Goal: Information Seeking & Learning: Learn about a topic

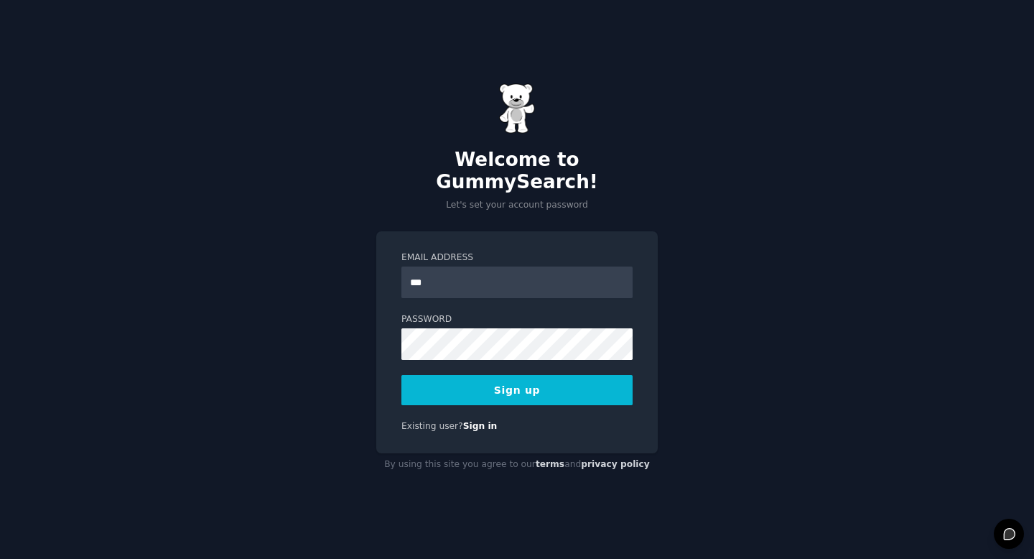
type input "**********"
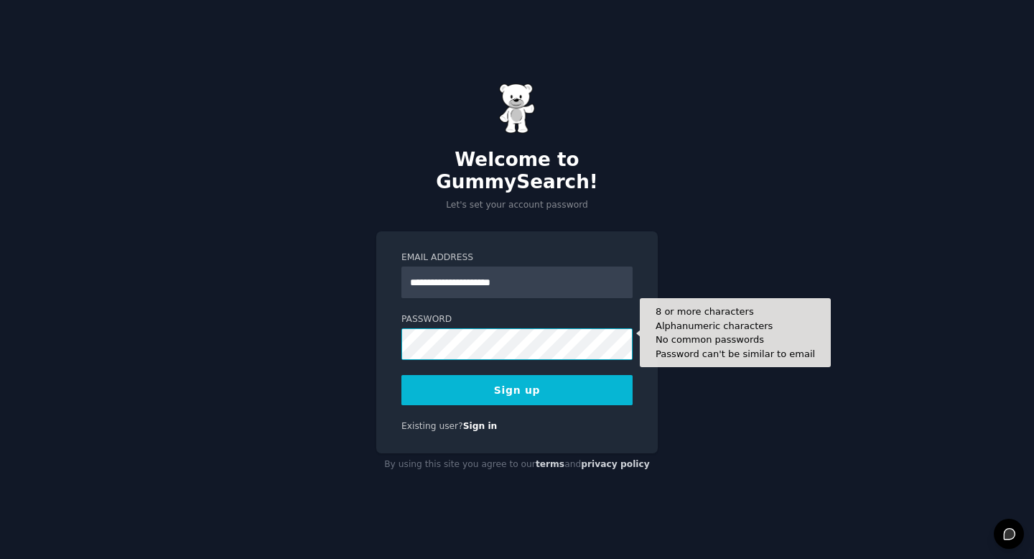
click at [402, 375] on button "Sign up" at bounding box center [517, 390] width 231 height 30
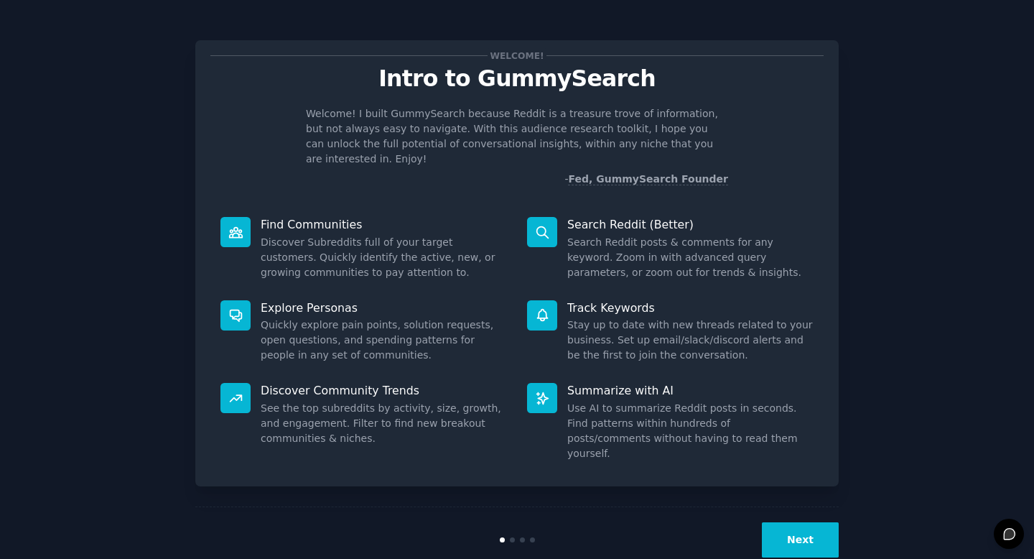
click at [788, 522] on button "Next" at bounding box center [800, 539] width 77 height 35
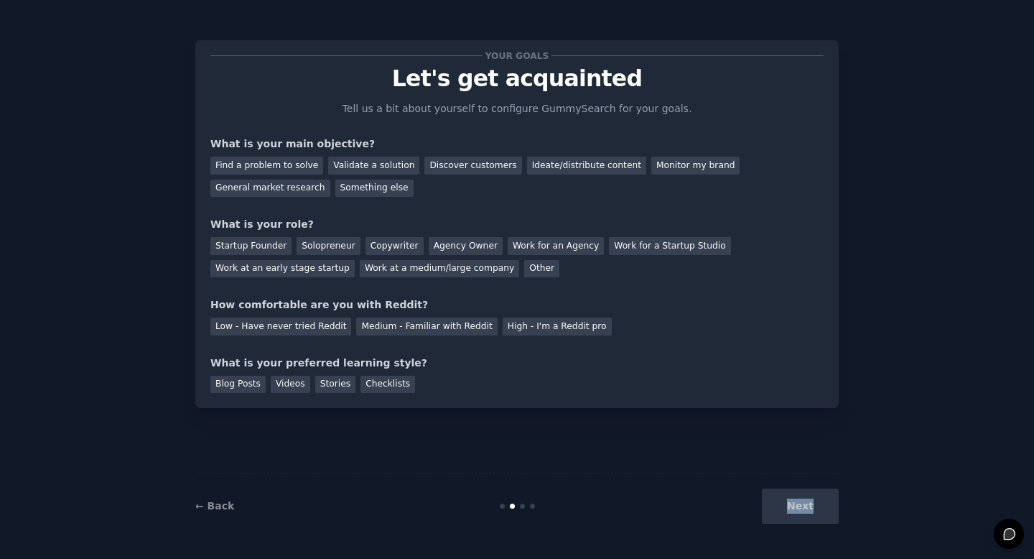
click at [788, 516] on div "Next" at bounding box center [731, 505] width 215 height 35
click at [791, 514] on div "Next" at bounding box center [731, 505] width 215 height 35
click at [810, 501] on div "Next" at bounding box center [731, 505] width 215 height 35
click at [756, 513] on div "Next" at bounding box center [731, 505] width 215 height 35
click at [252, 381] on div "Blog Posts" at bounding box center [237, 385] width 55 height 18
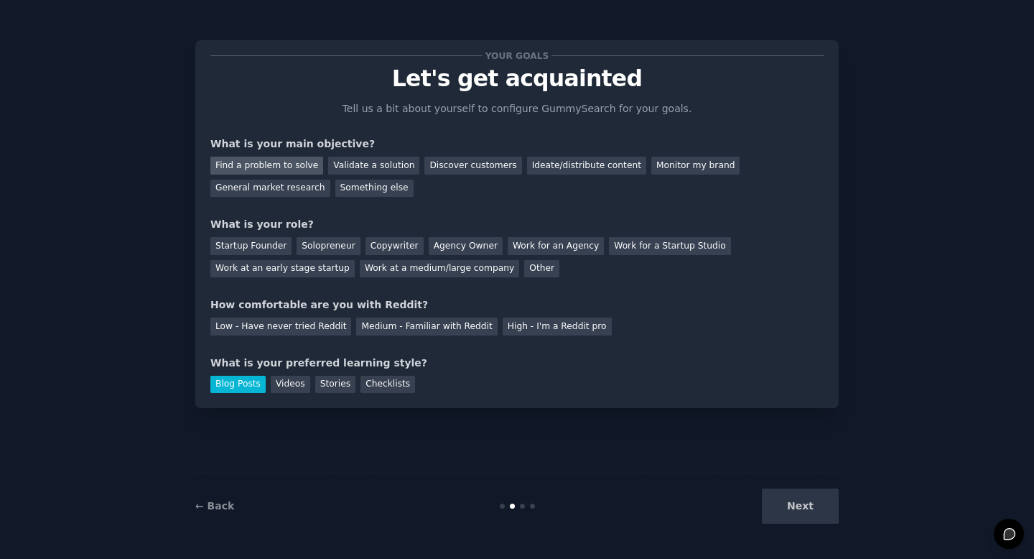
click at [303, 166] on div "Find a problem to solve" at bounding box center [266, 166] width 113 height 18
click at [340, 166] on div "Validate a solution" at bounding box center [373, 166] width 91 height 18
click at [340, 181] on div "Something else" at bounding box center [374, 189] width 78 height 18
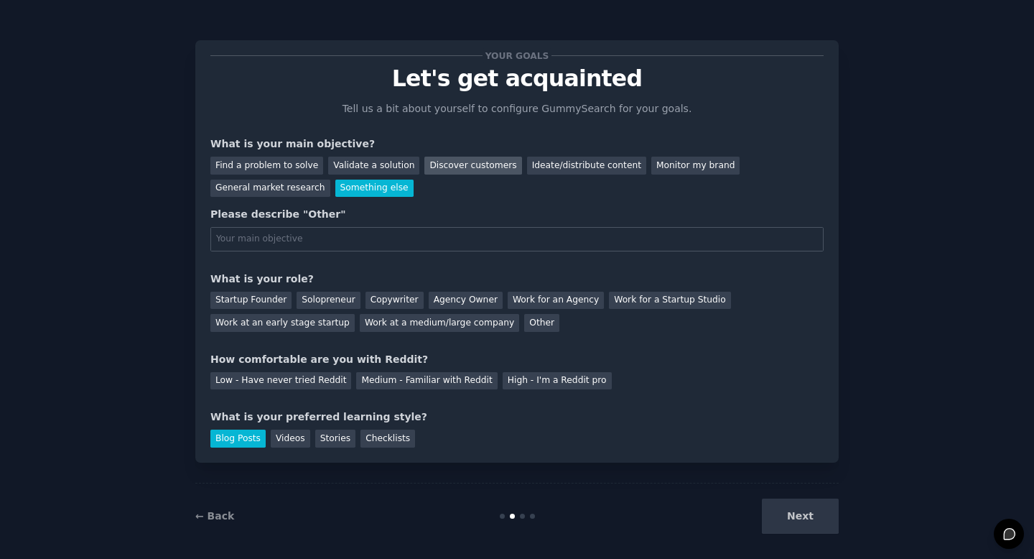
click at [442, 167] on div "Discover customers" at bounding box center [473, 166] width 97 height 18
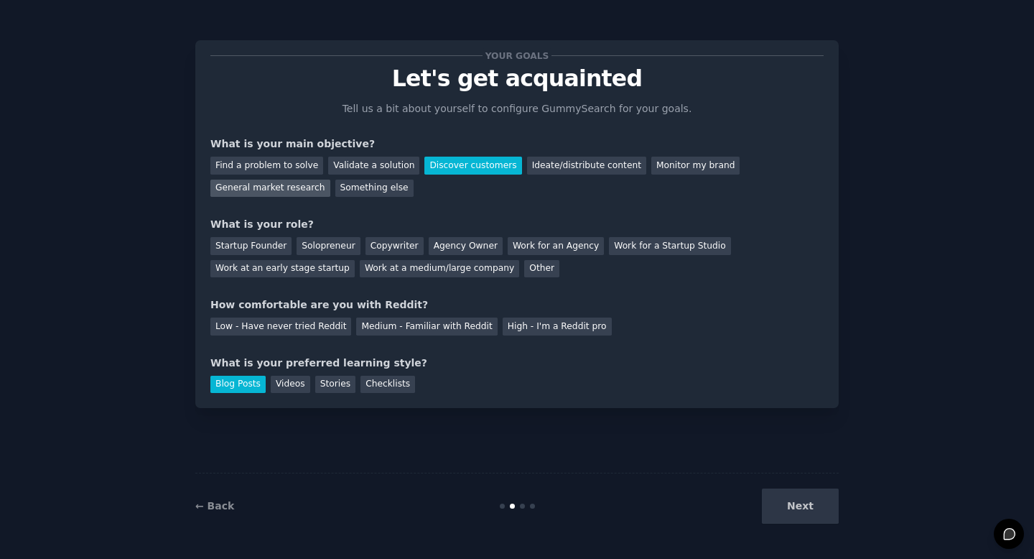
click at [299, 187] on div "General market research" at bounding box center [270, 189] width 120 height 18
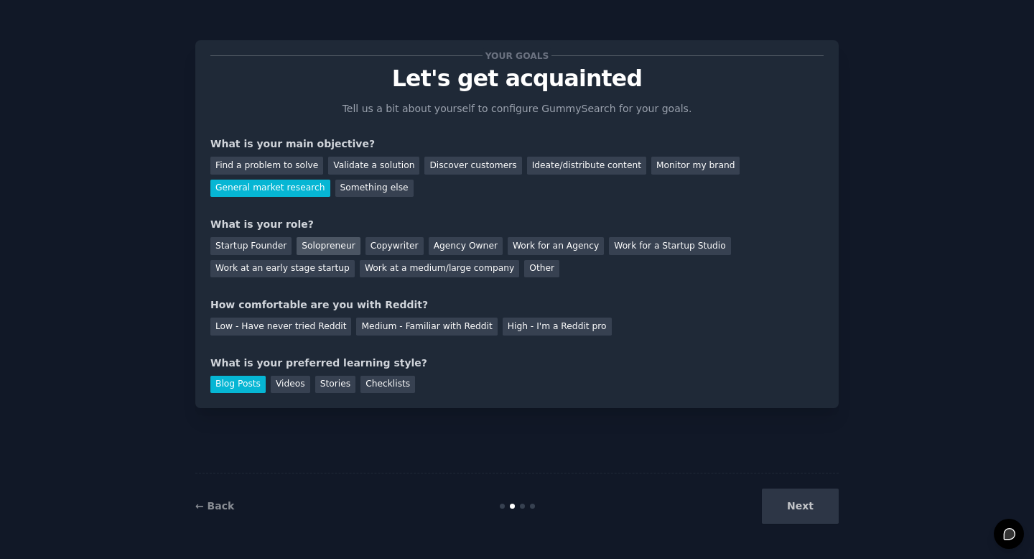
click at [307, 244] on div "Solopreneur" at bounding box center [328, 246] width 63 height 18
click at [300, 324] on div "Low - Have never tried Reddit" at bounding box center [280, 327] width 141 height 18
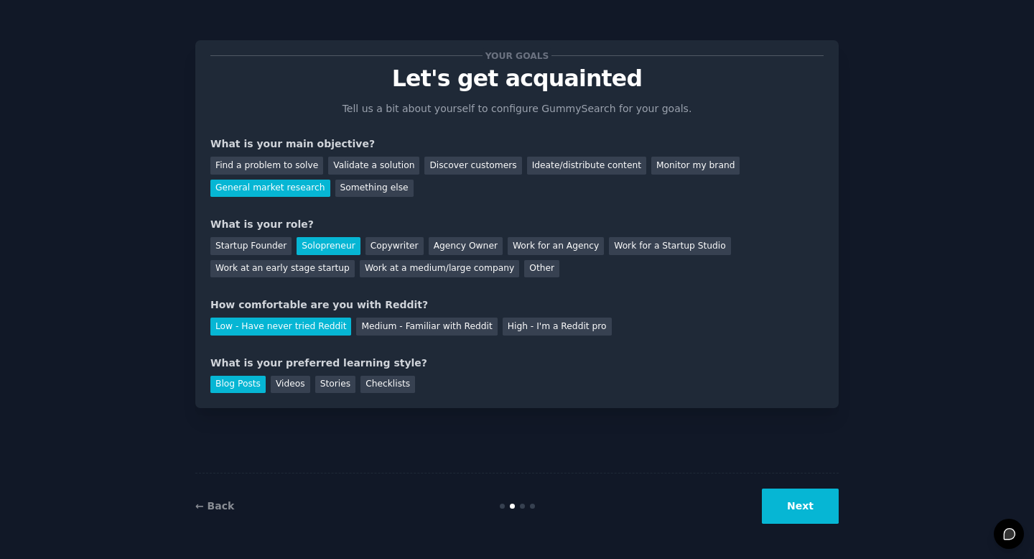
click at [782, 501] on button "Next" at bounding box center [800, 505] width 77 height 35
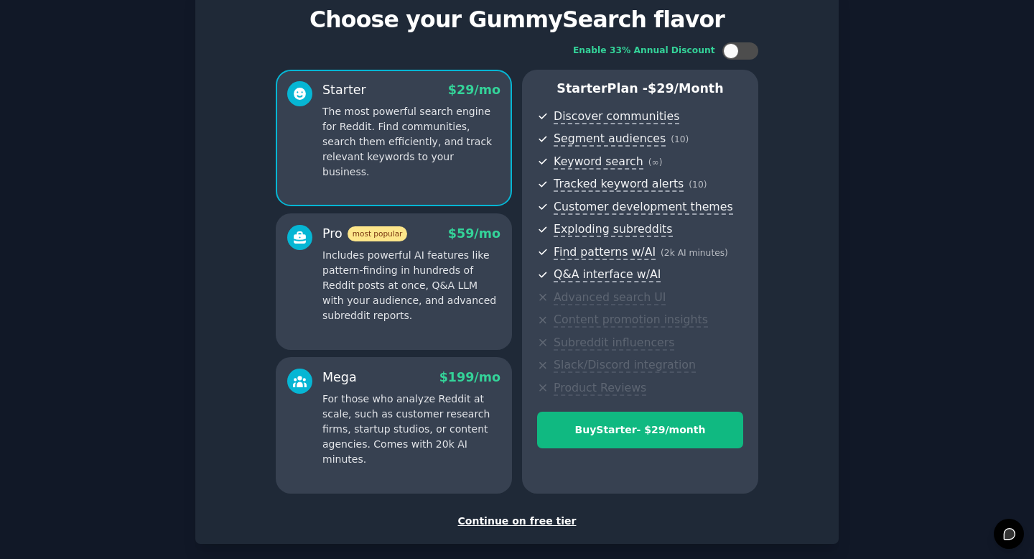
scroll to position [62, 0]
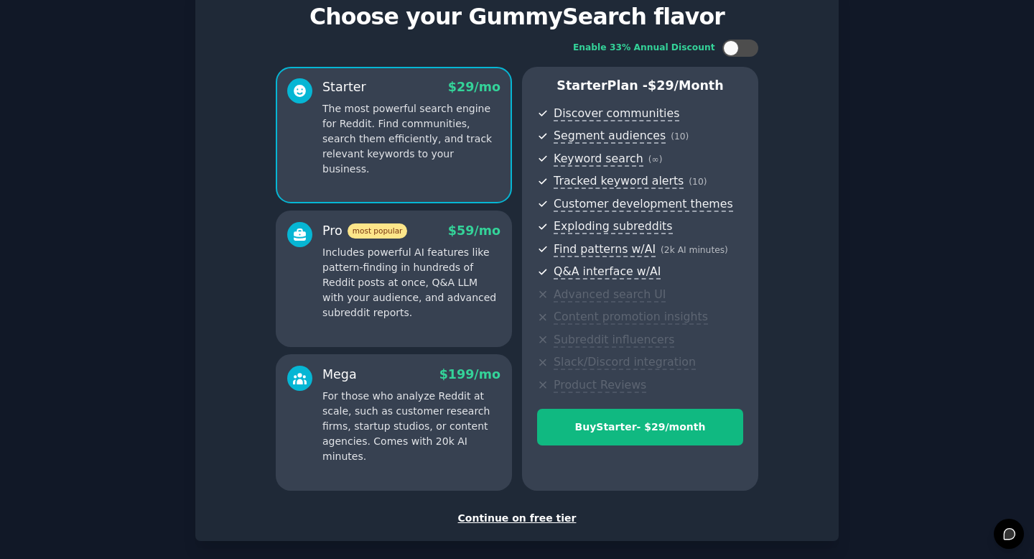
click at [500, 517] on div "Continue on free tier" at bounding box center [516, 518] width 613 height 15
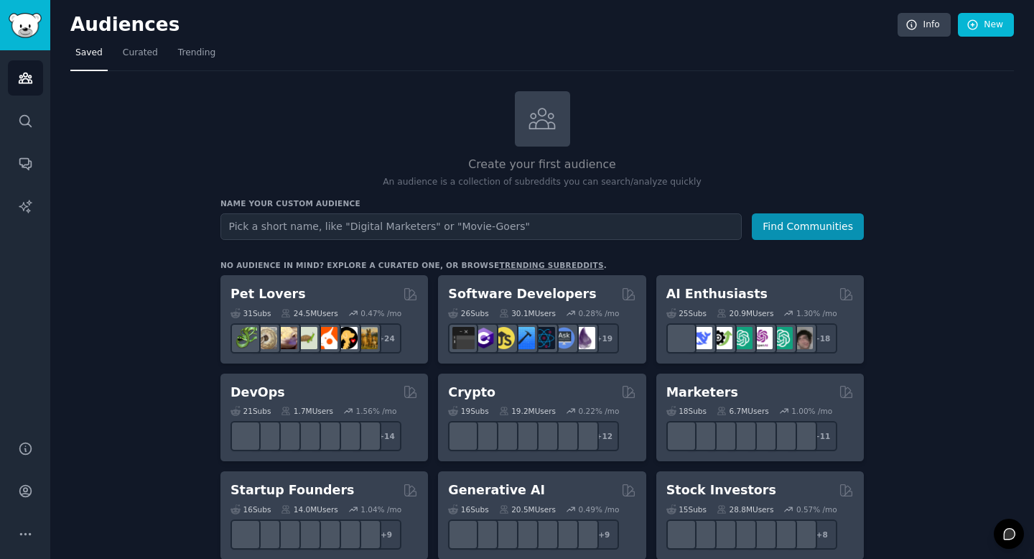
click at [471, 234] on input "text" at bounding box center [482, 226] width 522 height 27
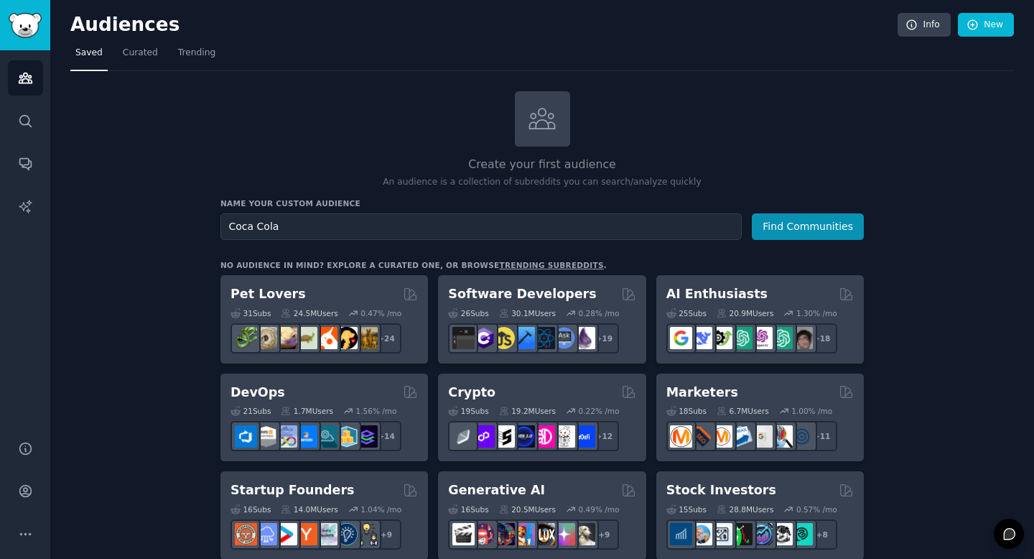
type input "Coca Cola"
click at [752, 213] on button "Find Communities" at bounding box center [808, 226] width 112 height 27
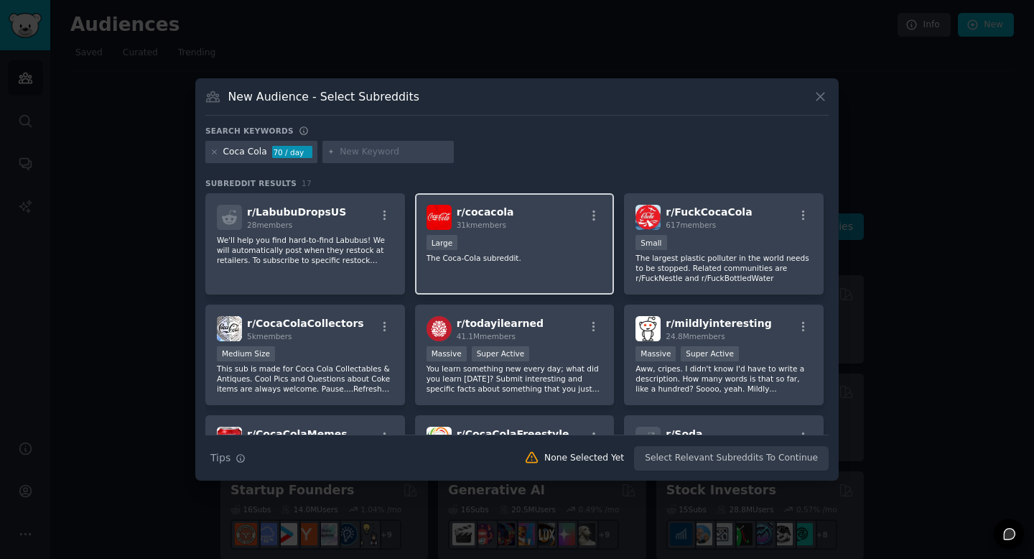
click at [519, 258] on p "The Coca-Cola subreddit." at bounding box center [515, 258] width 177 height 10
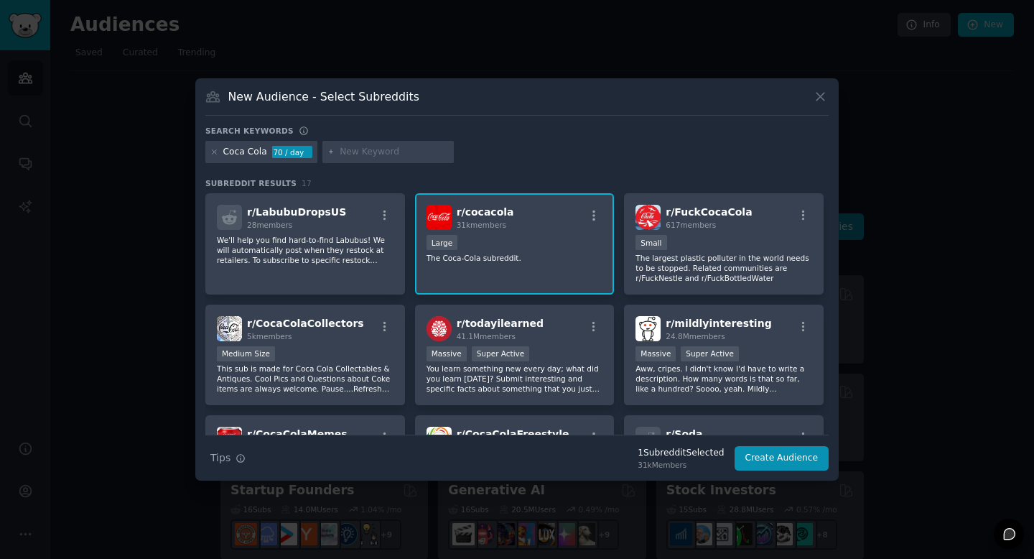
click at [538, 197] on div "r/ cocacola 31k members Large The Coca-Cola subreddit." at bounding box center [515, 243] width 200 height 101
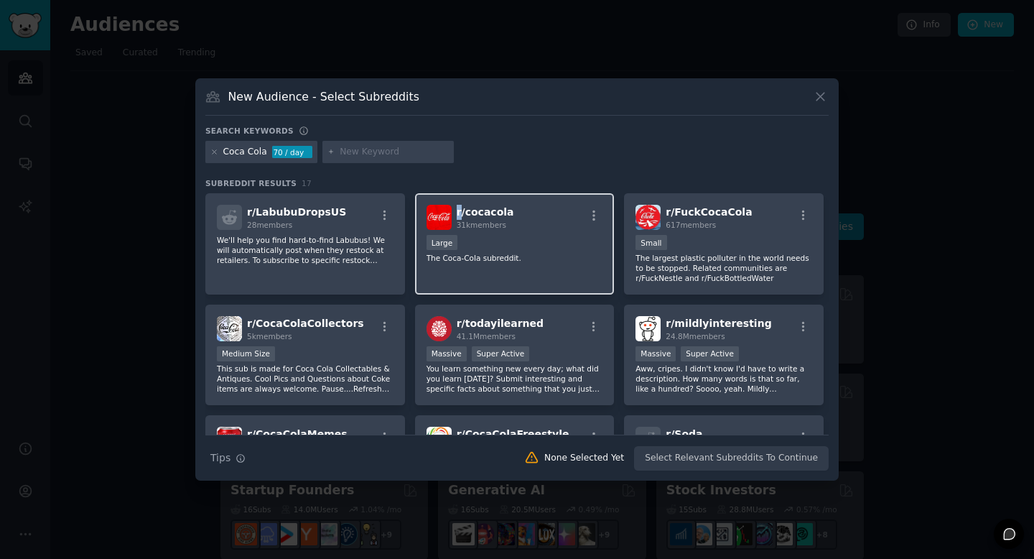
click at [538, 197] on div "r/ cocacola 31k members Large The Coca-Cola subreddit." at bounding box center [515, 243] width 200 height 101
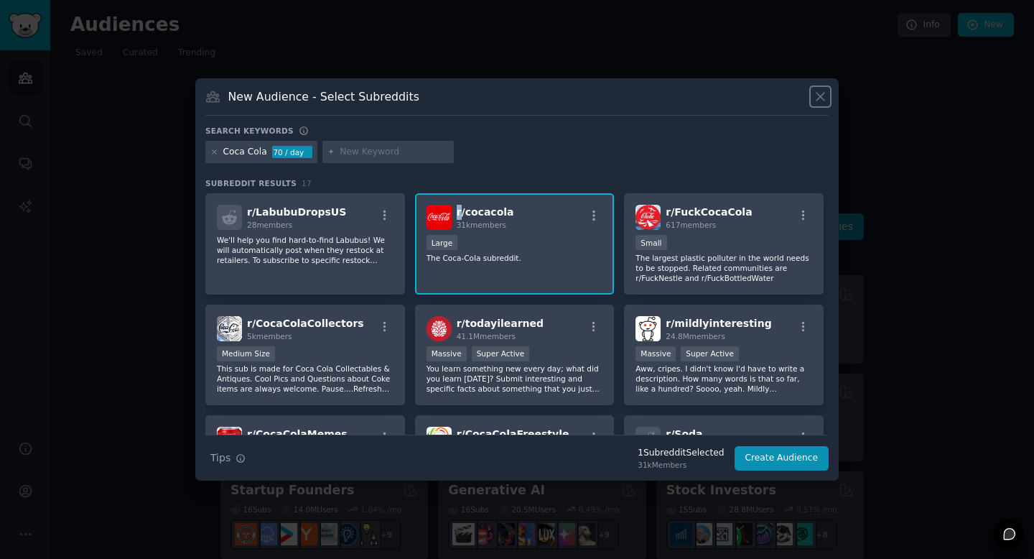
click at [819, 100] on icon at bounding box center [820, 96] width 15 height 15
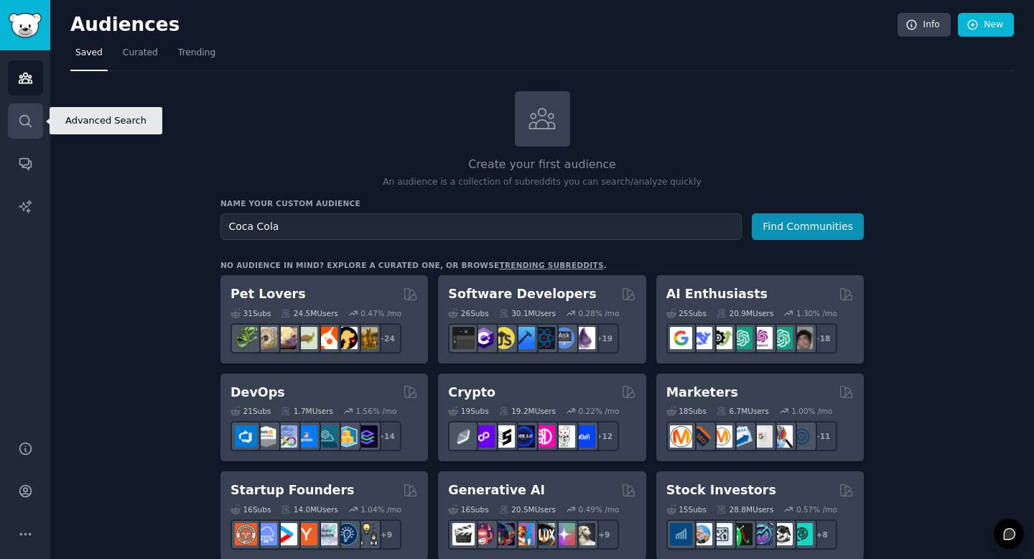
click at [24, 122] on icon "Sidebar" at bounding box center [25, 121] width 15 height 15
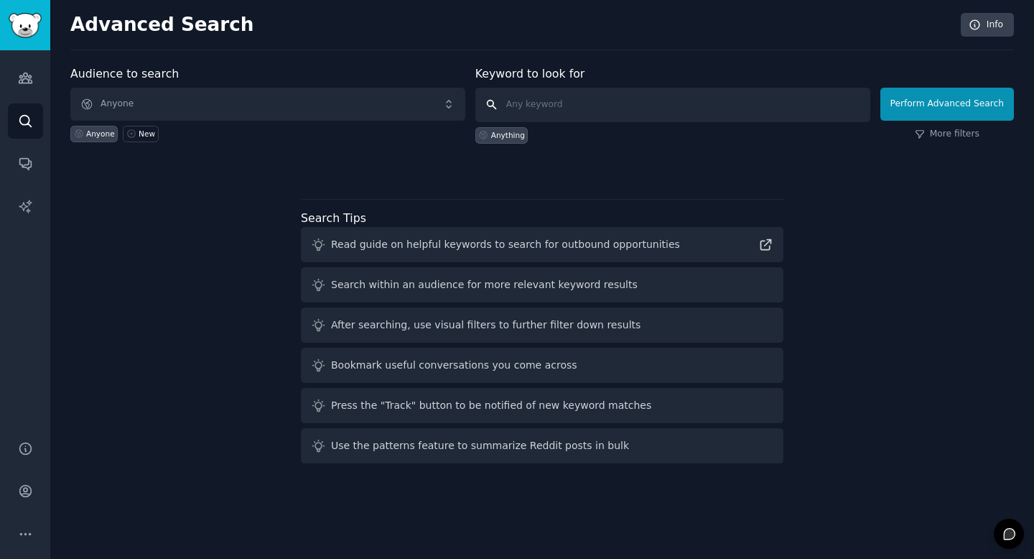
click at [556, 103] on input "text" at bounding box center [673, 105] width 395 height 34
type input "Coca Cola"
click button "Perform Advanced Search" at bounding box center [948, 104] width 134 height 33
